Goal: Transaction & Acquisition: Purchase product/service

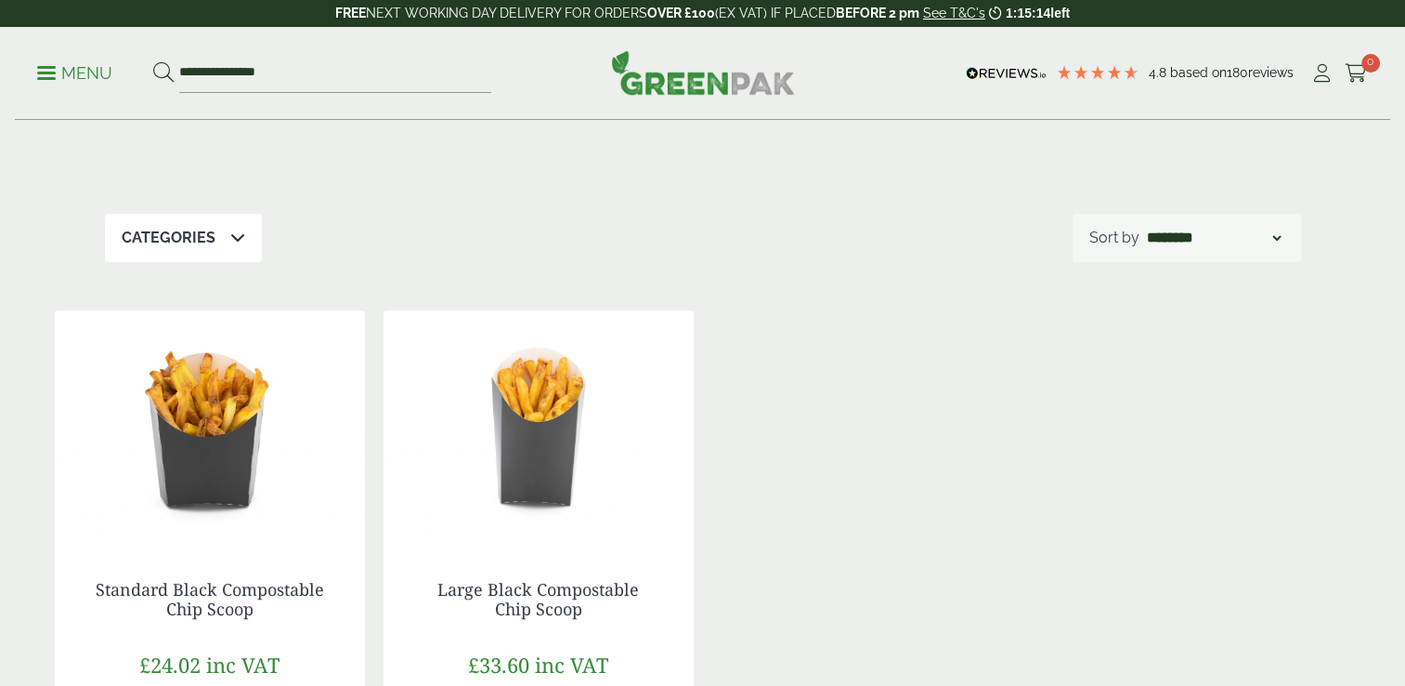
scroll to position [274, 0]
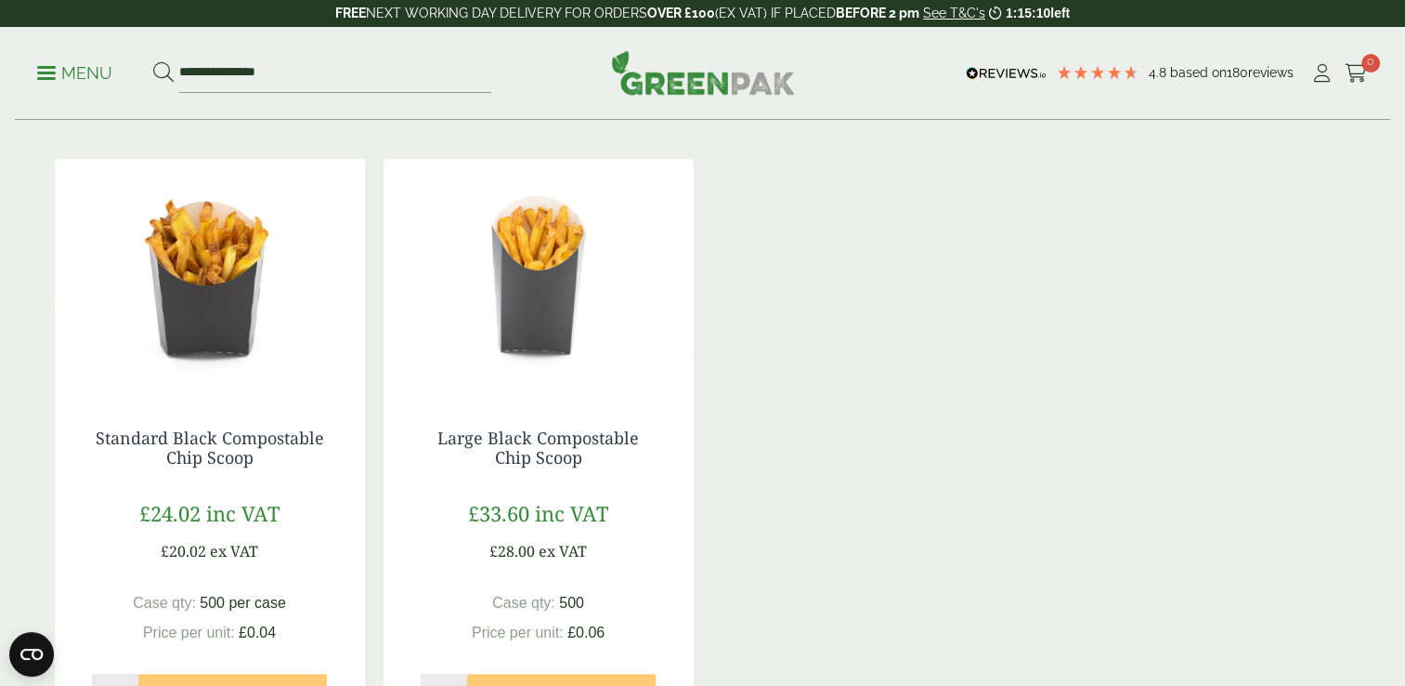
click at [230, 299] on img at bounding box center [210, 275] width 310 height 232
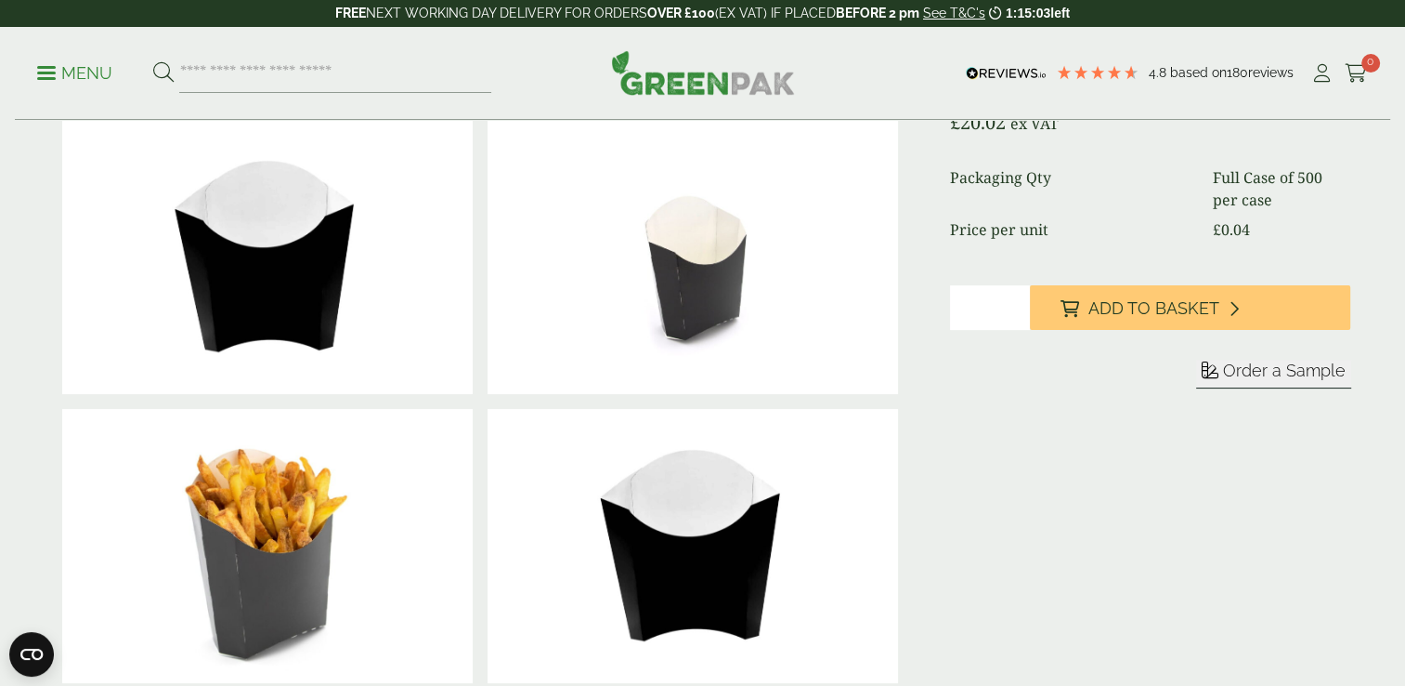
scroll to position [352, 0]
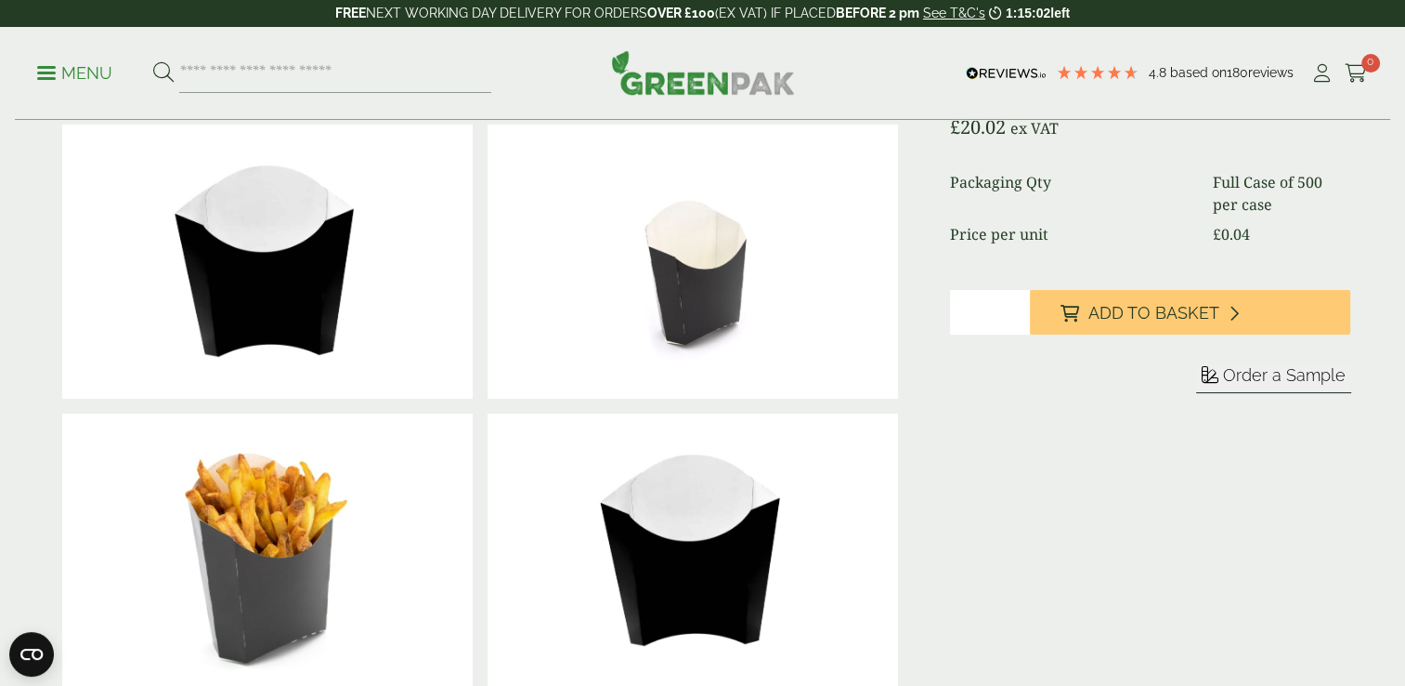
click at [691, 307] on img at bounding box center [693, 261] width 411 height 274
